Goal: Transaction & Acquisition: Purchase product/service

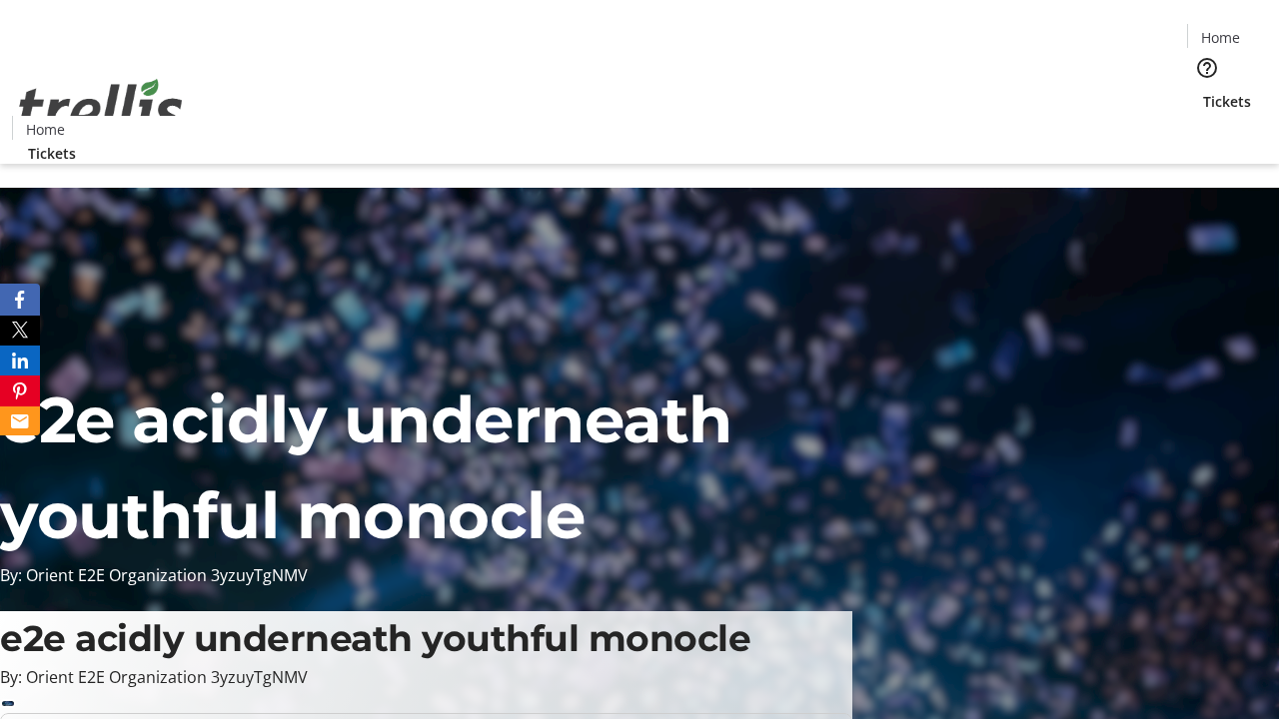
click at [1203, 91] on span "Tickets" at bounding box center [1227, 101] width 48 height 21
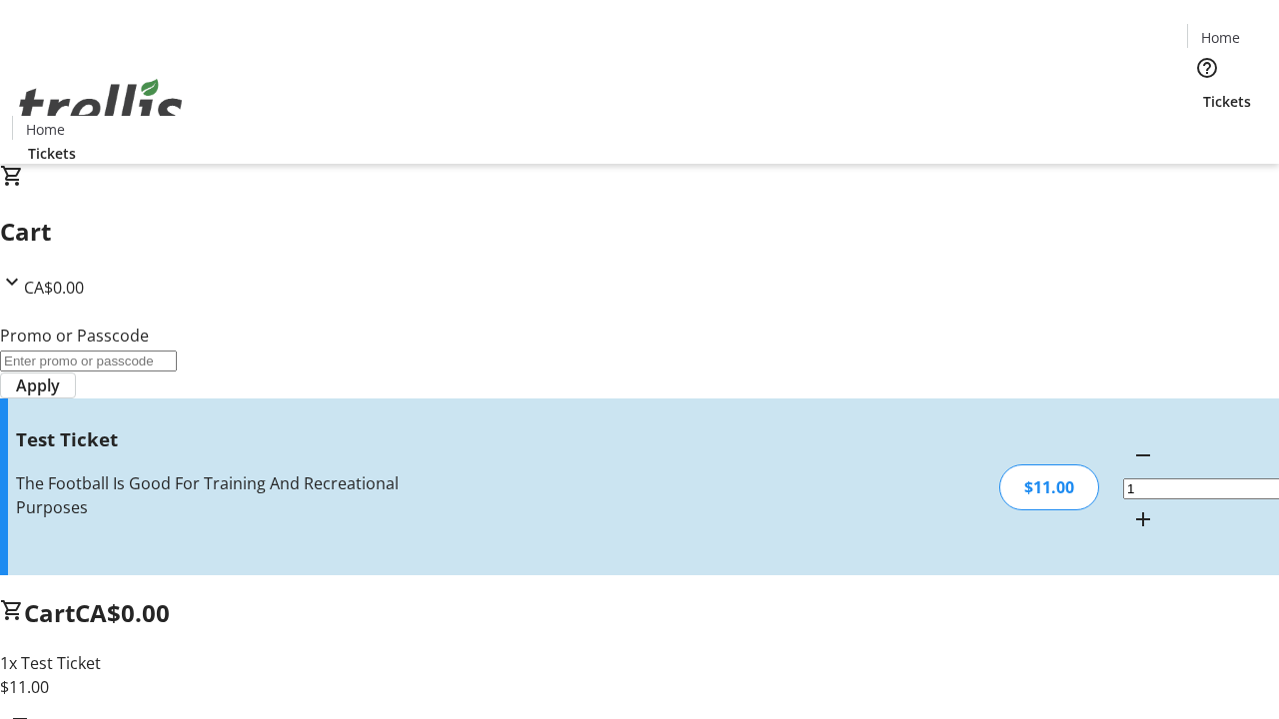
type input "UNLOCK"
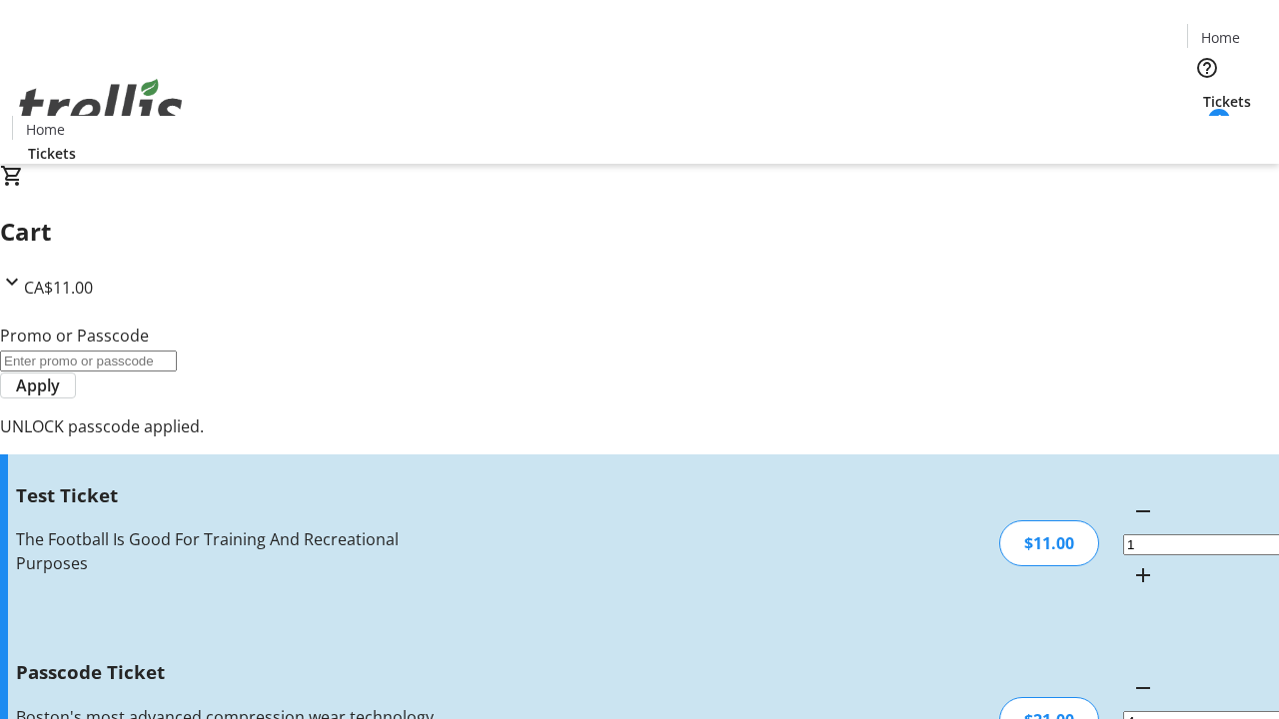
type input "5"
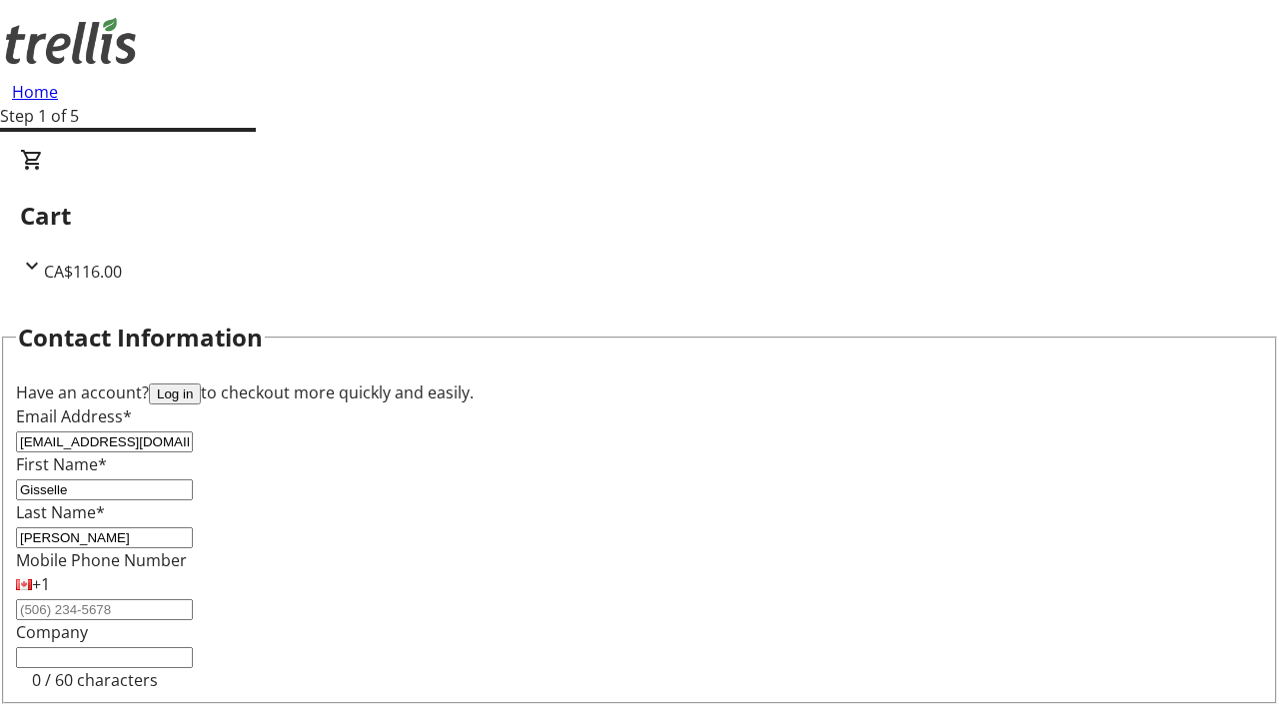
type input "[PERSON_NAME]"
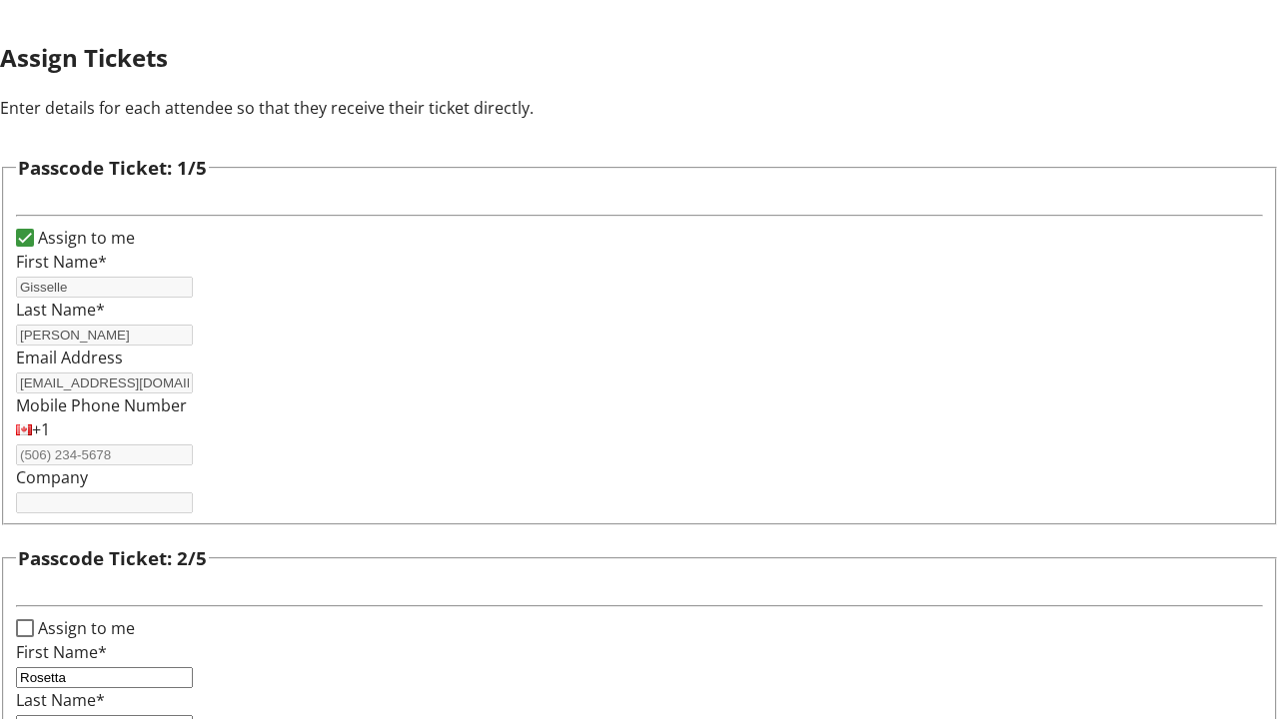
type input "Rosetta"
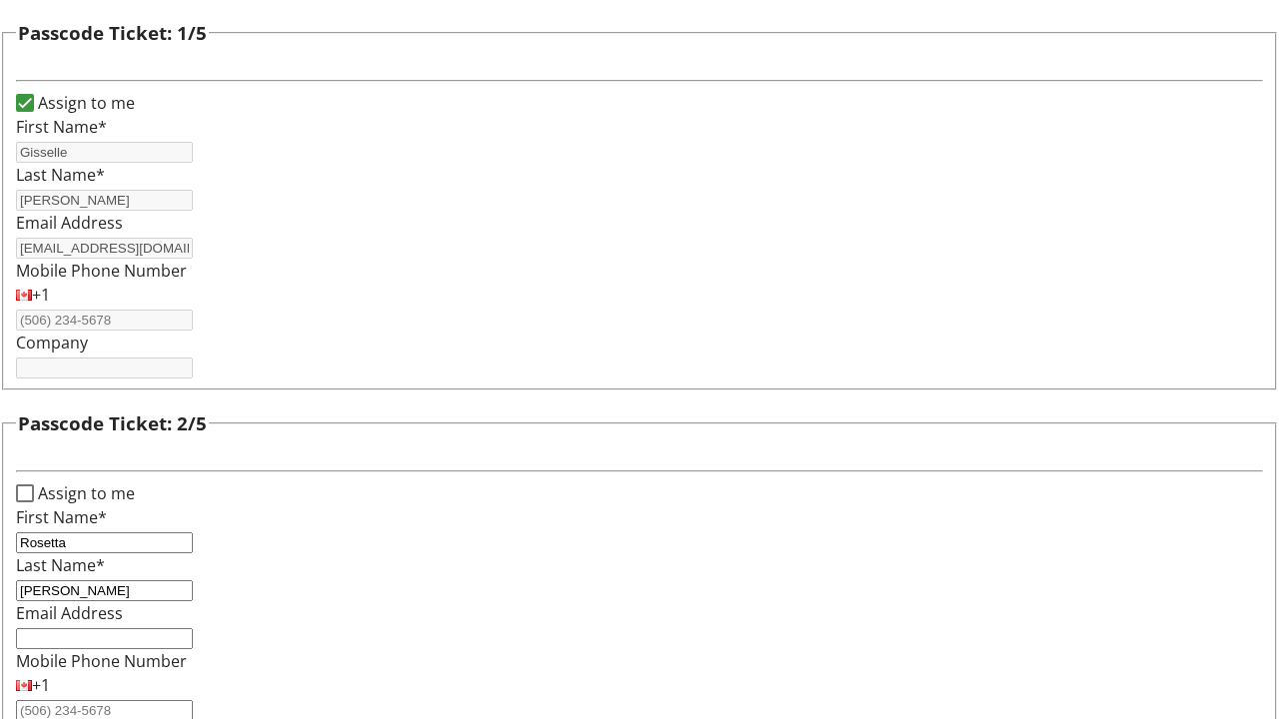
type input "[PERSON_NAME]"
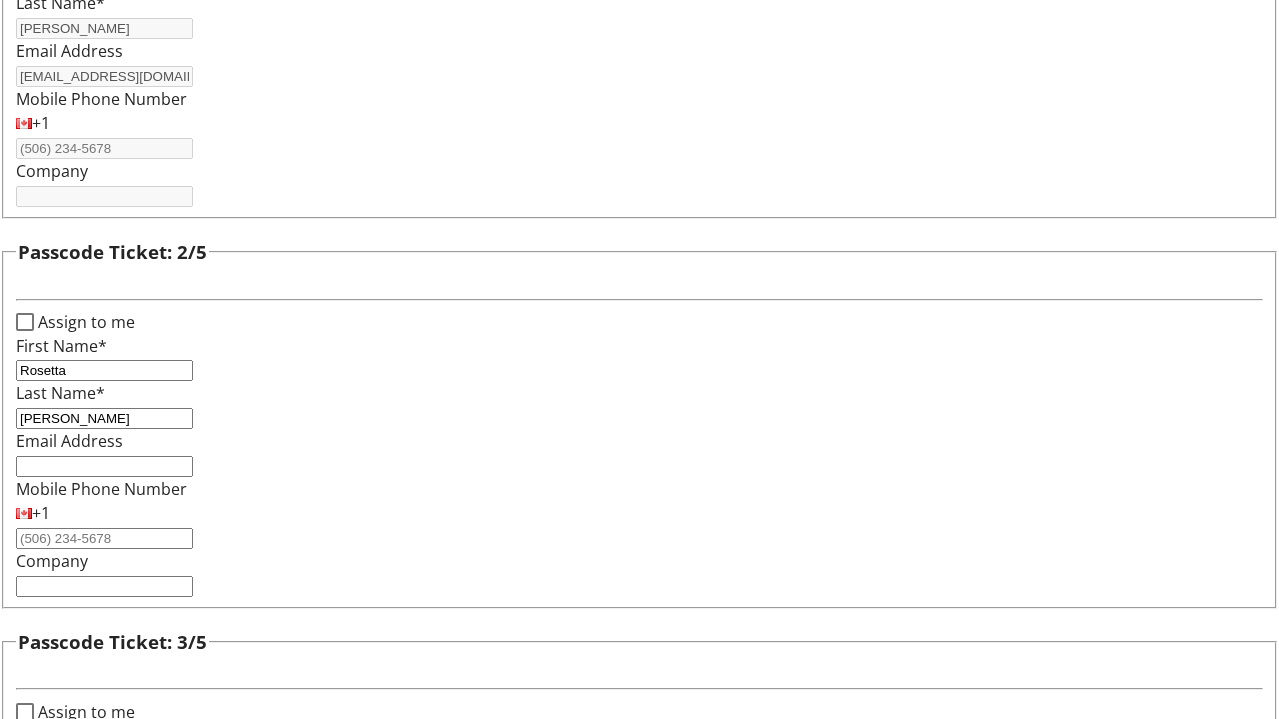
type input "Maryse"
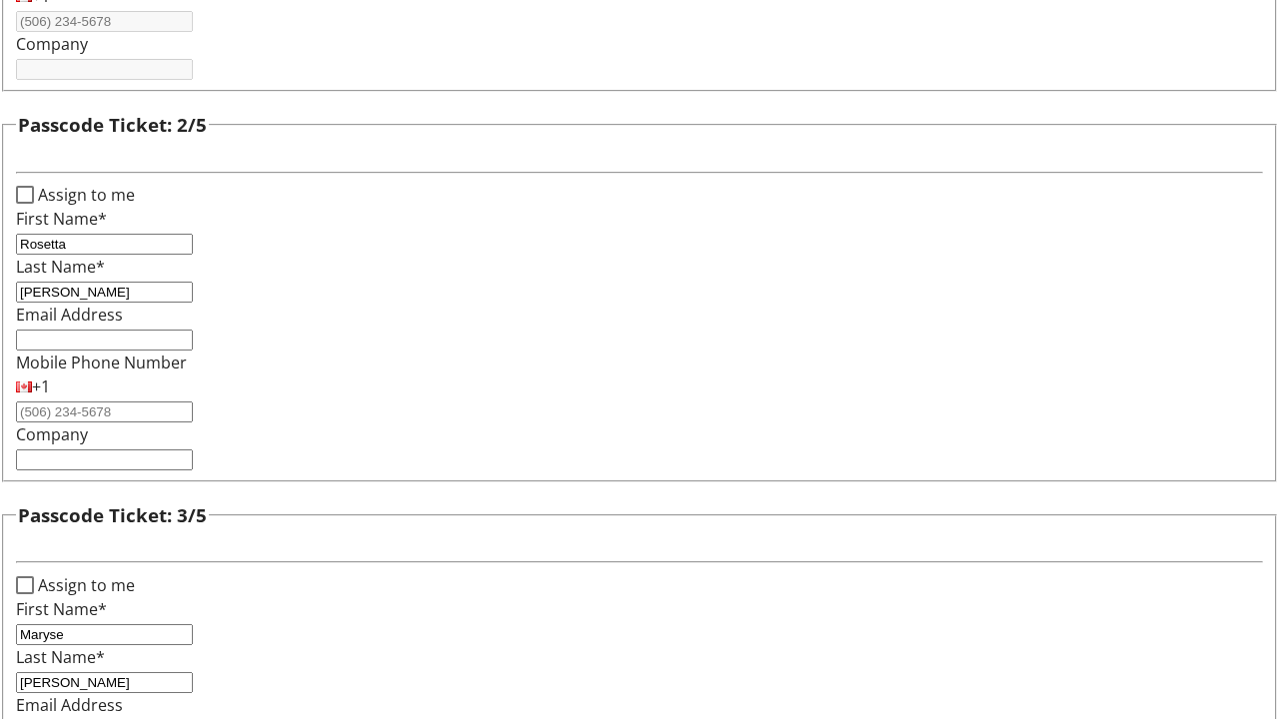
type input "[PERSON_NAME]"
checkbox input "true"
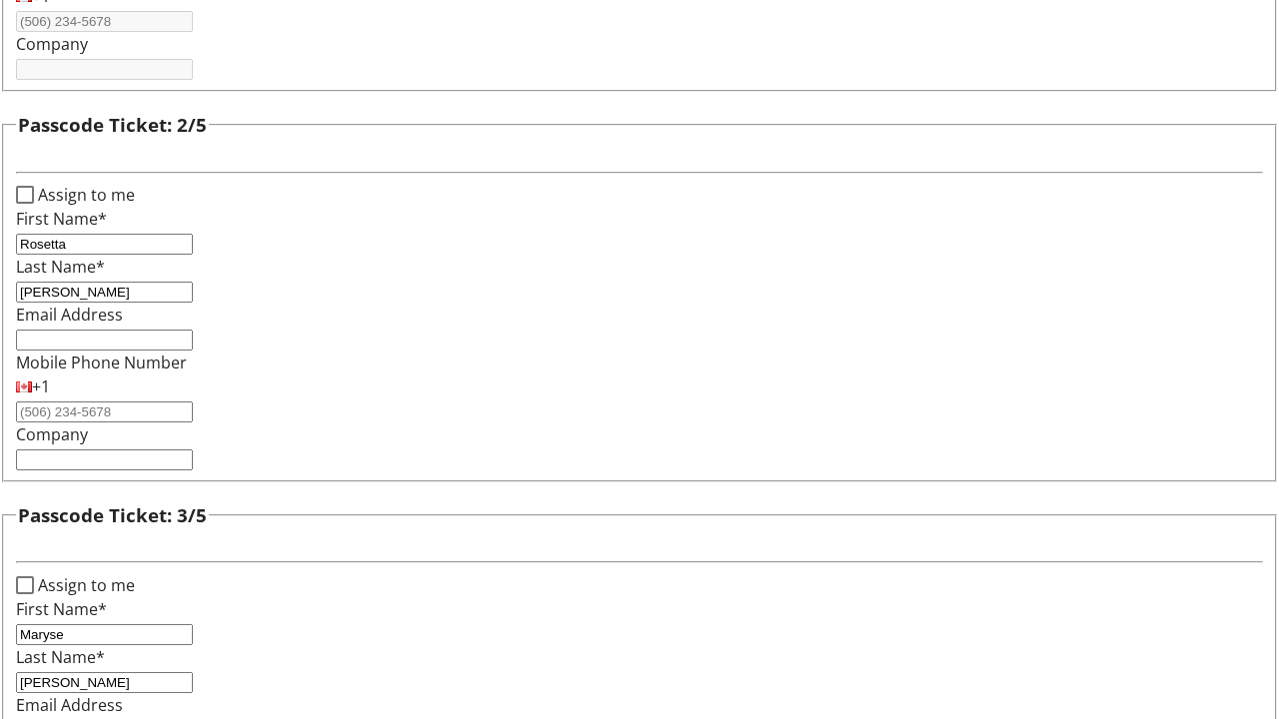
scroll to position [1944, 0]
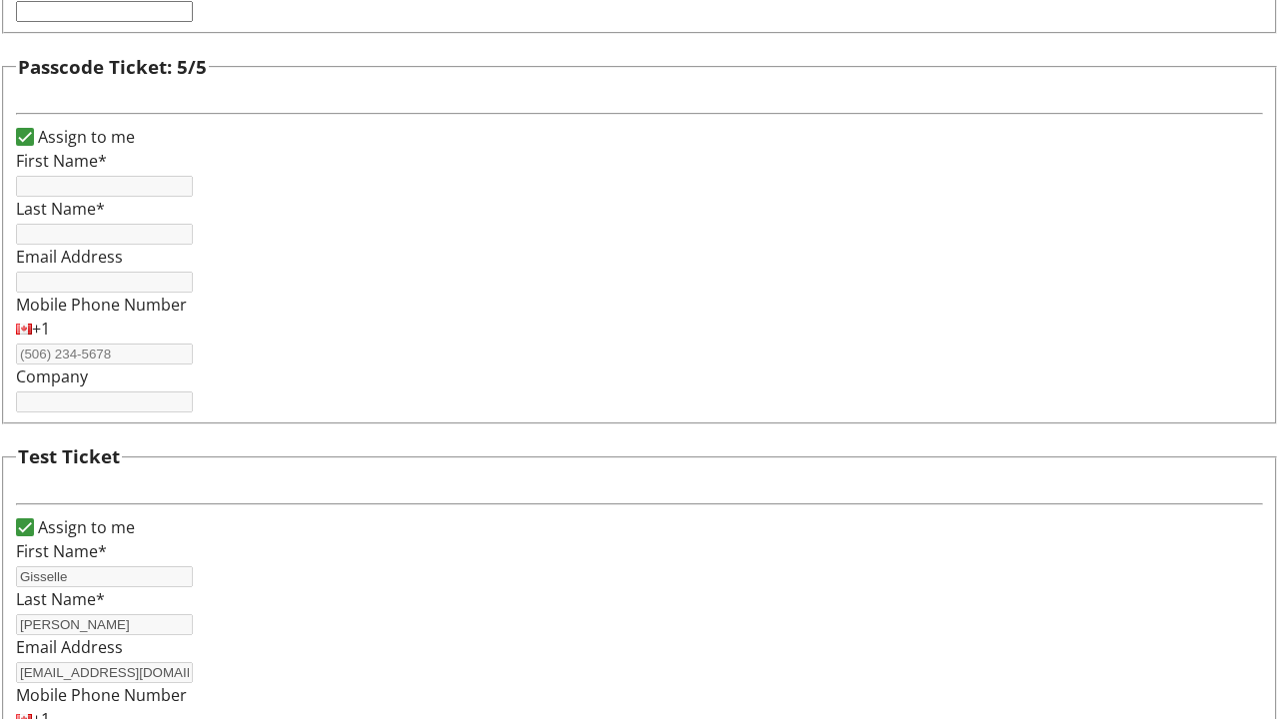
type input "Gisselle"
type input "[PERSON_NAME]"
type input "[EMAIL_ADDRESS][DOMAIN_NAME]"
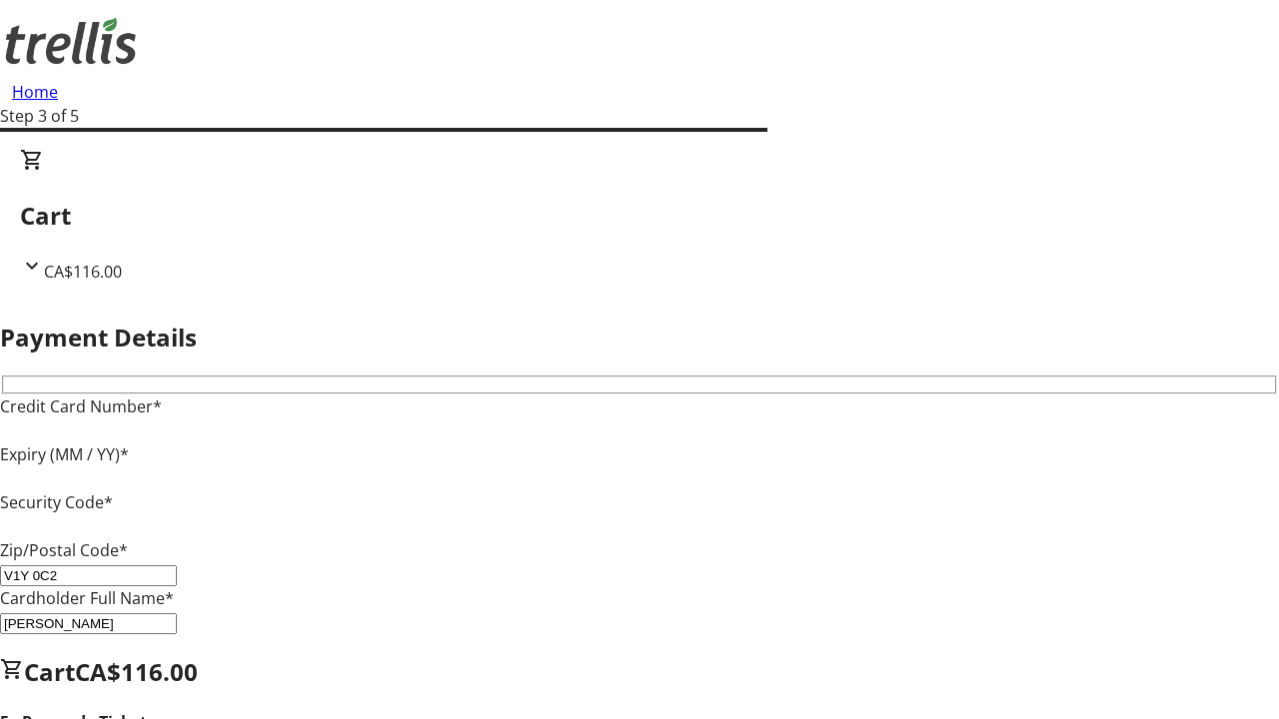
type input "V1Y 0C2"
